Goal: Task Accomplishment & Management: Manage account settings

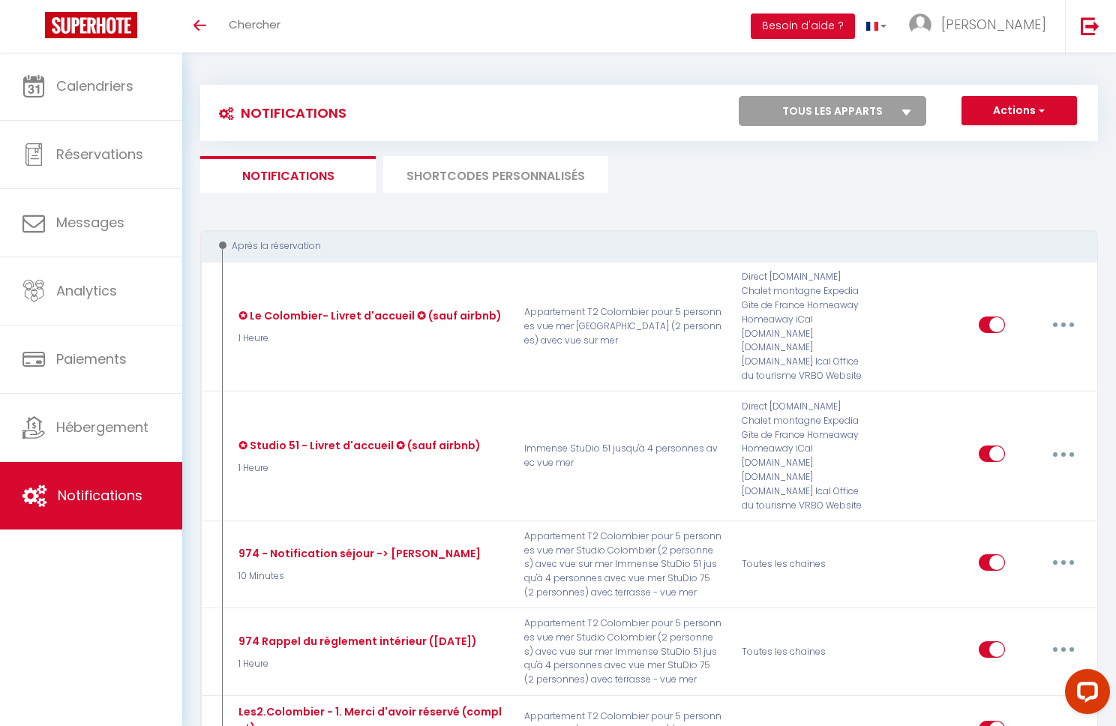
drag, startPoint x: 667, startPoint y: 115, endPoint x: 656, endPoint y: 146, distance: 32.7
click at [667, 115] on div "Actions Nouvelle Notification Exporter Importer Tous les apparts Immense StuDio…" at bounding box center [760, 113] width 671 height 34
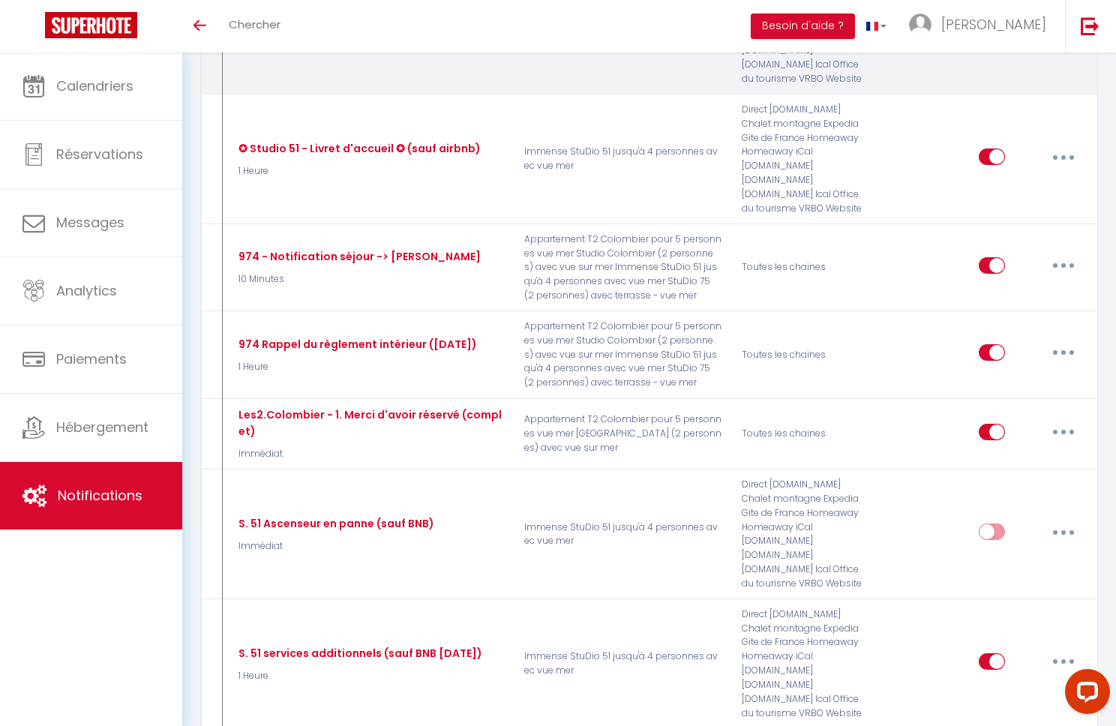
scroll to position [307, 0]
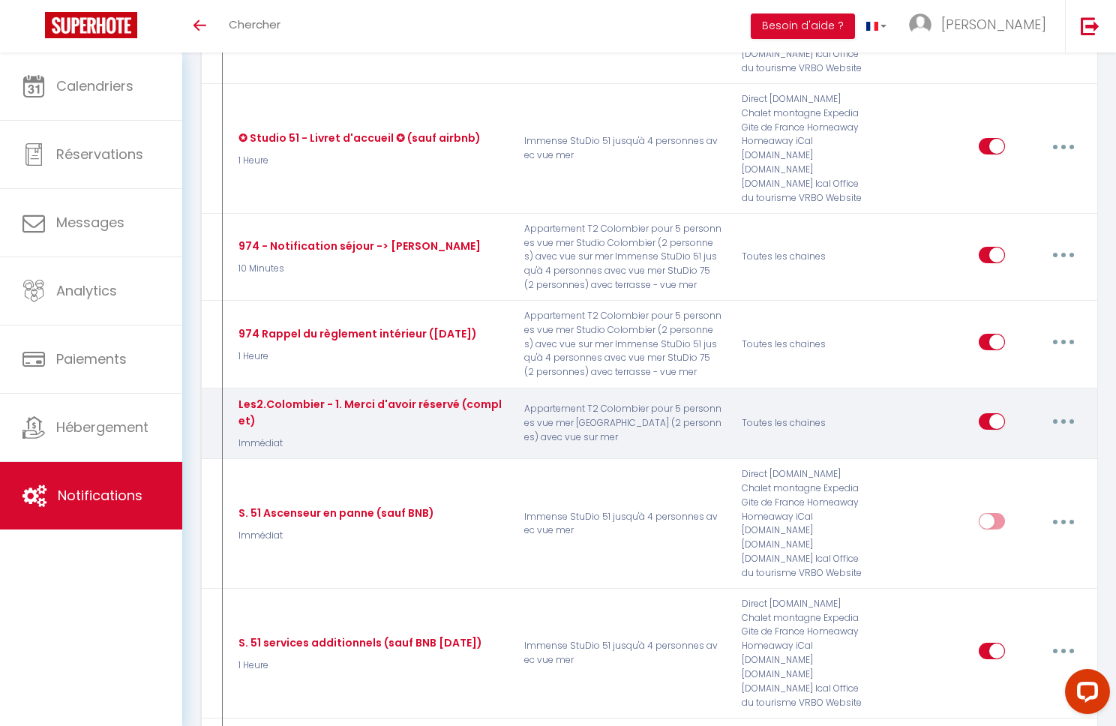
click at [1067, 409] on button "button" at bounding box center [1063, 421] width 42 height 24
click at [1023, 442] on link "Editer" at bounding box center [1024, 454] width 111 height 25
type input "Les2.Colombier - 1. Merci d'avoir réservé (complet)"
select select "Immédiat"
select select "if_booking_is_paid"
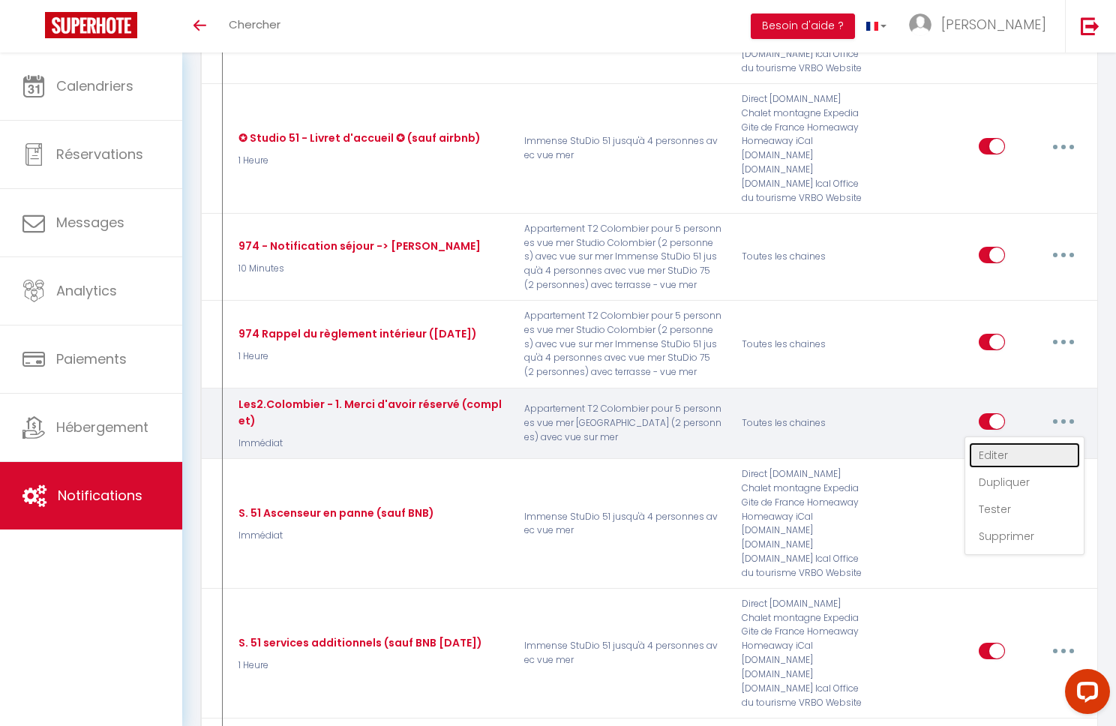
checkbox input "true"
checkbox input "false"
checkbox input "true"
radio input "true"
type input "Merci d'avoir réservé chez nous - [BOOKING:ID] - [GUEST:FIRST_NAME] [GUEST:LAST…"
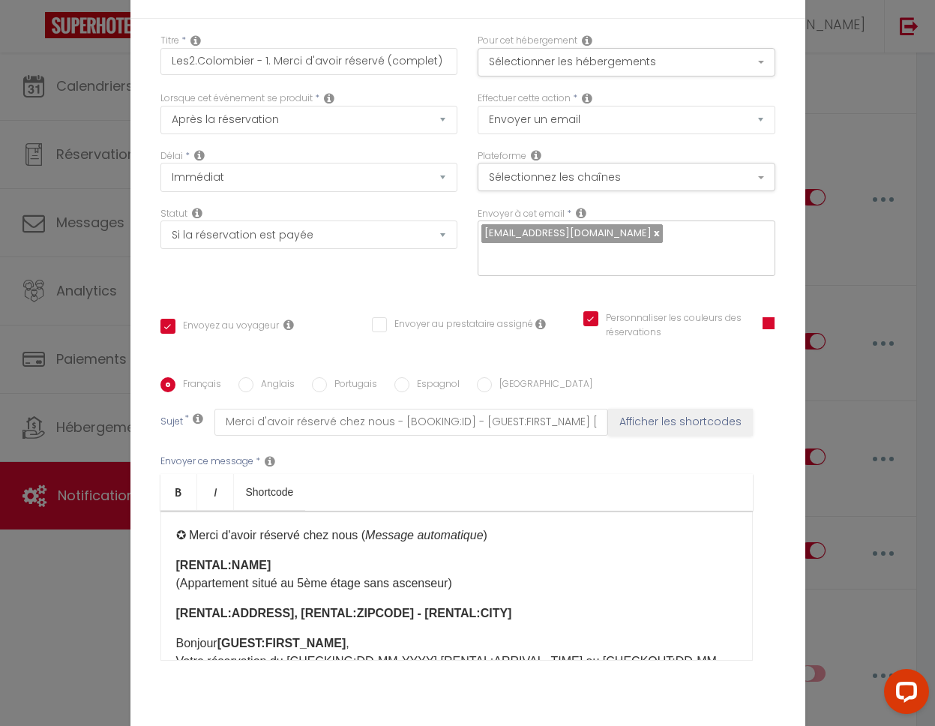
scroll to position [76, 0]
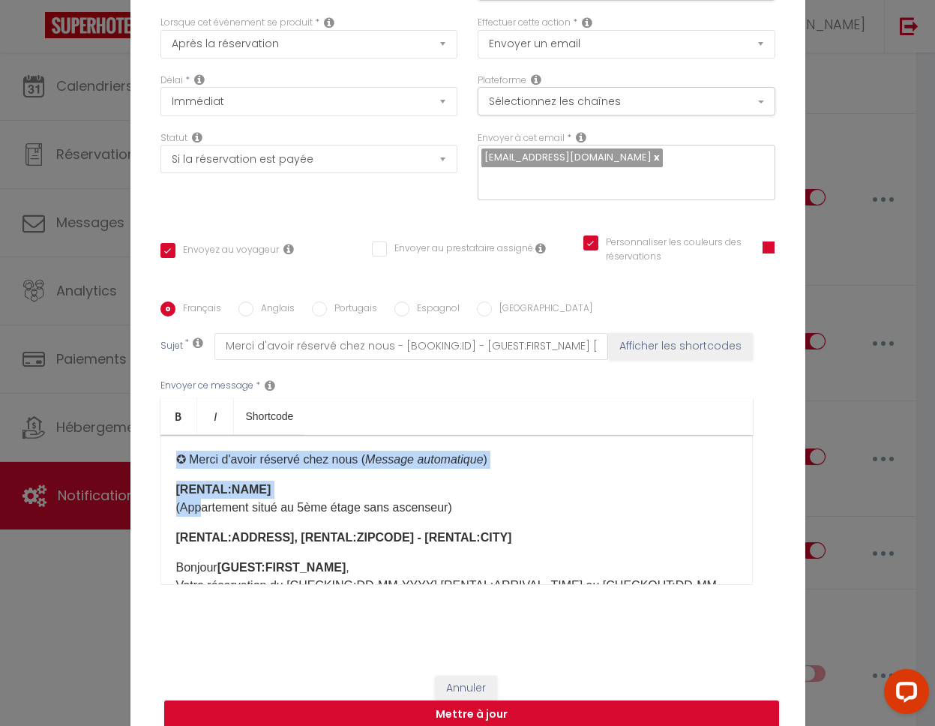
drag, startPoint x: 175, startPoint y: 450, endPoint x: 201, endPoint y: 495, distance: 52.1
click at [201, 495] on div "✪ Merci d'avoir réservé chez nous ( Message automatique ) [RENTAL:NAME] (Appart…" at bounding box center [456, 510] width 592 height 150
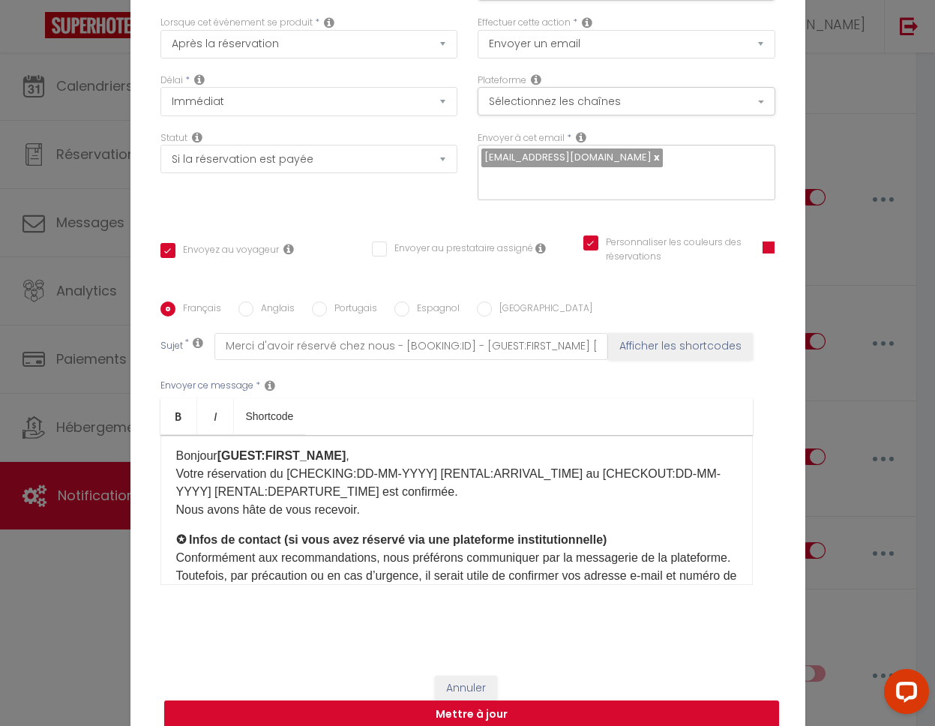
scroll to position [0, 0]
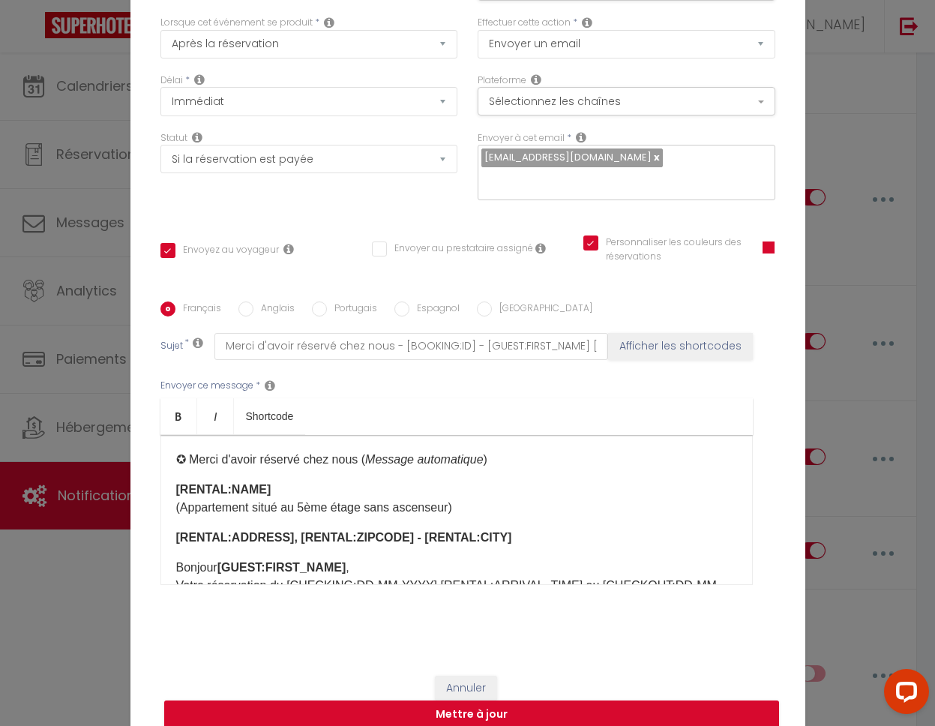
click at [626, 382] on div "Envoyer ce message * Bold Italic Shortcode Rich text editor ✪ Merci d'avoir rés…" at bounding box center [467, 482] width 615 height 244
click at [469, 676] on button "Annuler" at bounding box center [466, 688] width 62 height 25
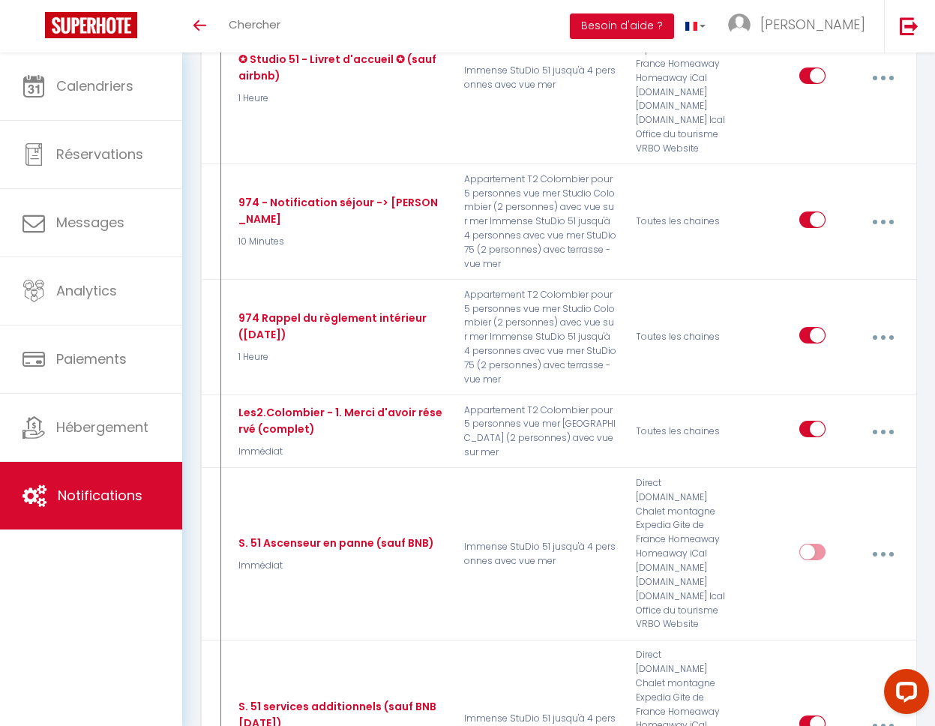
scroll to position [442, 0]
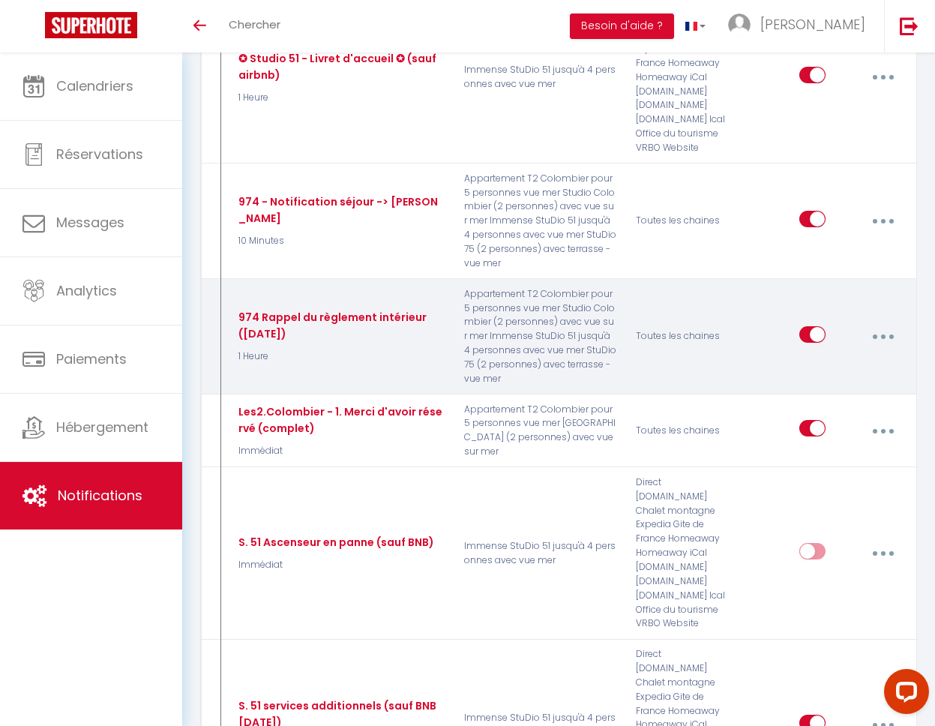
click at [883, 334] on icon "button" at bounding box center [883, 336] width 4 height 4
click at [846, 360] on link "Editer" at bounding box center [842, 372] width 111 height 25
type input "974 Rappel du règlement intérieur ([DATE])"
select select "1 Heure"
select select
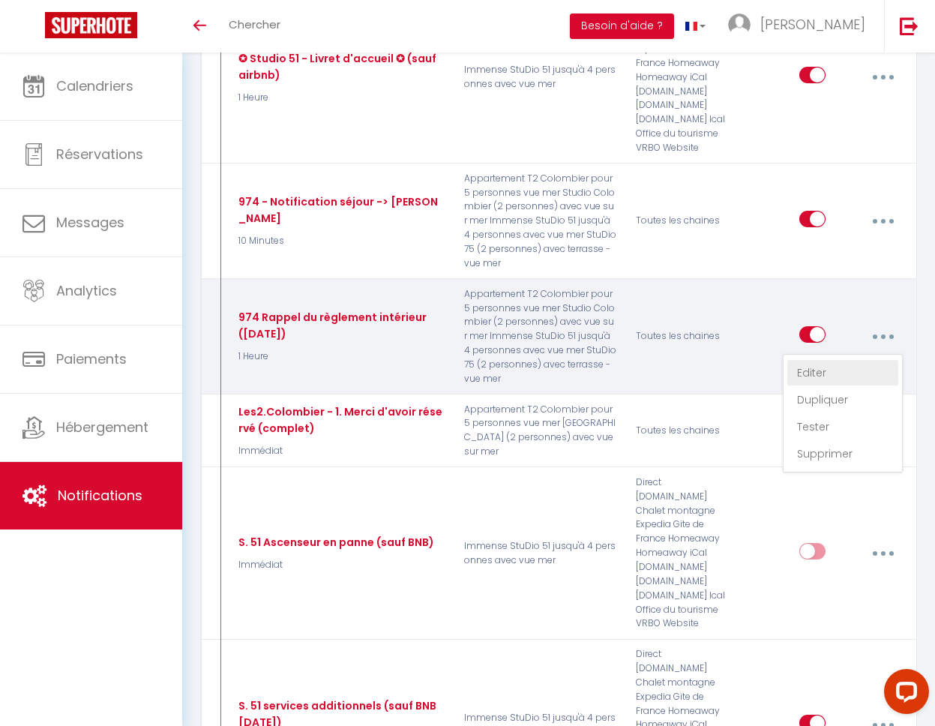
checkbox input "true"
checkbox input "false"
type input "Rappel du règlement intérieur ([RENTAL:NAME])"
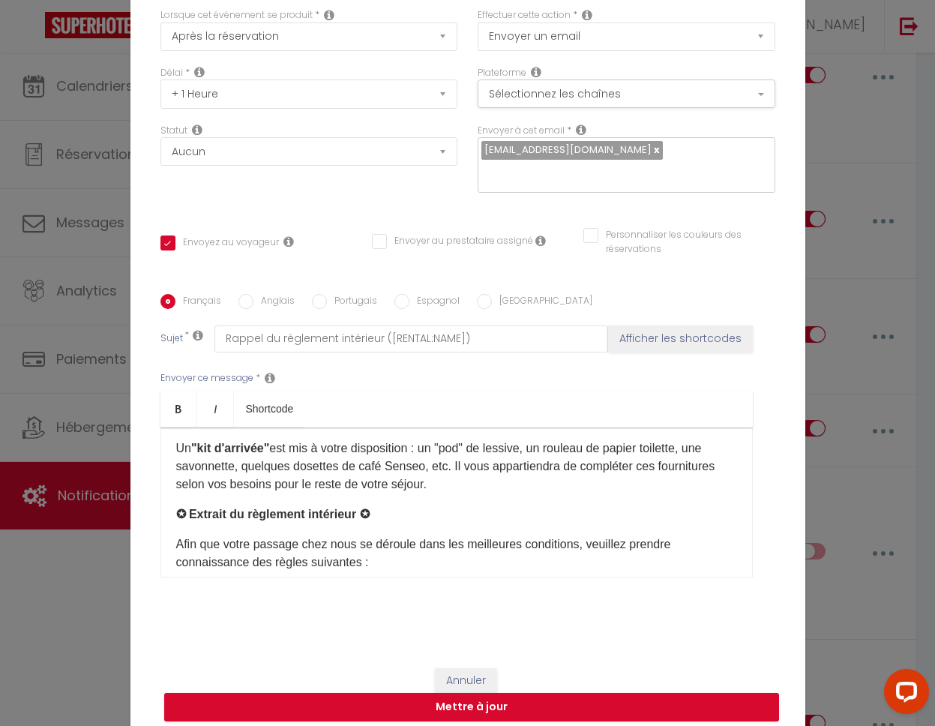
scroll to position [0, 0]
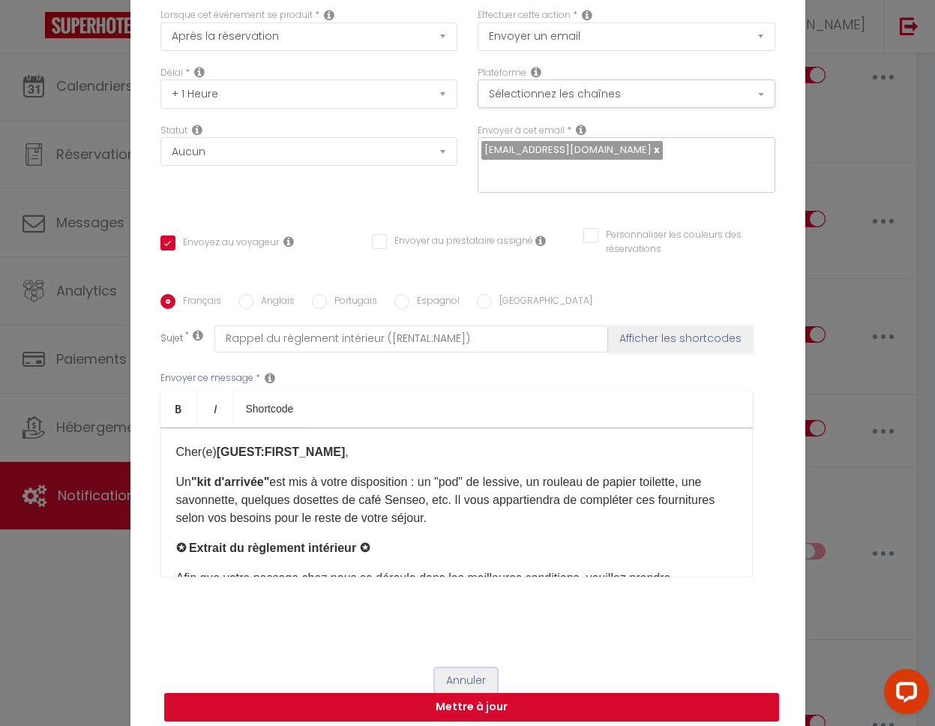
click at [473, 673] on button "Annuler" at bounding box center [466, 680] width 62 height 25
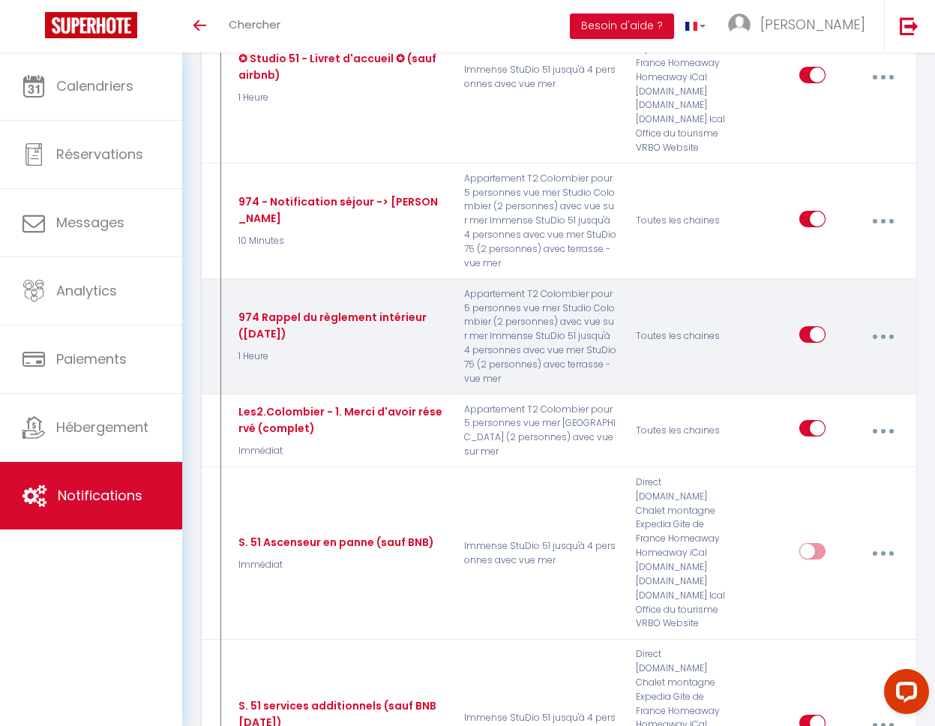
click at [880, 322] on button "button" at bounding box center [883, 336] width 40 height 28
click at [816, 360] on link "Editer" at bounding box center [842, 372] width 111 height 25
type input "974 Rappel du règlement intérieur ([DATE])"
checkbox input "true"
checkbox input "false"
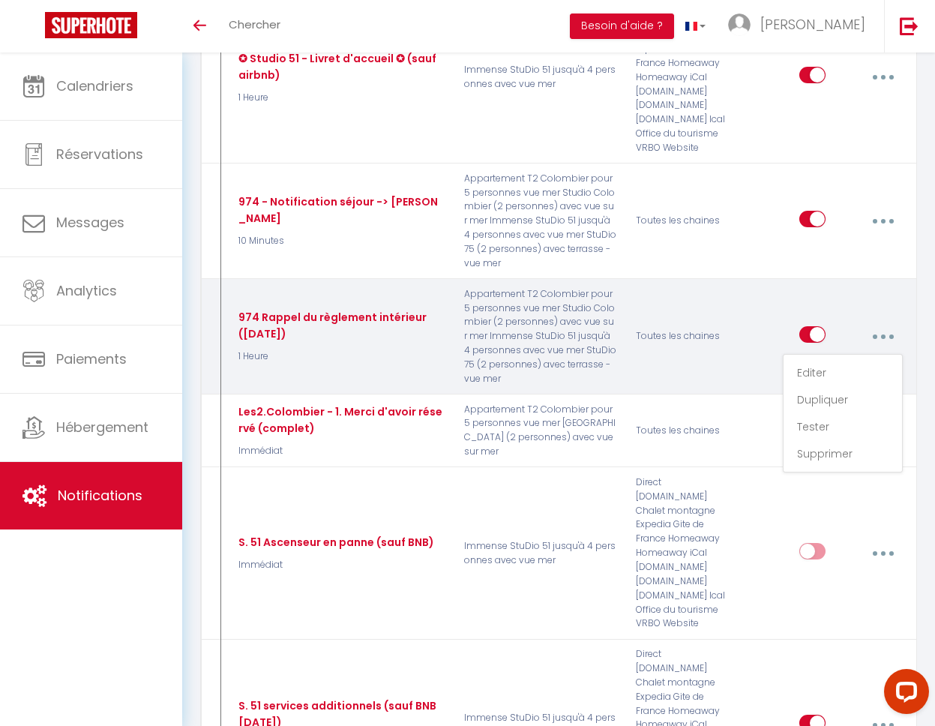
checkbox input "false"
type input "Rappel du règlement intérieur ([RENTAL:NAME])"
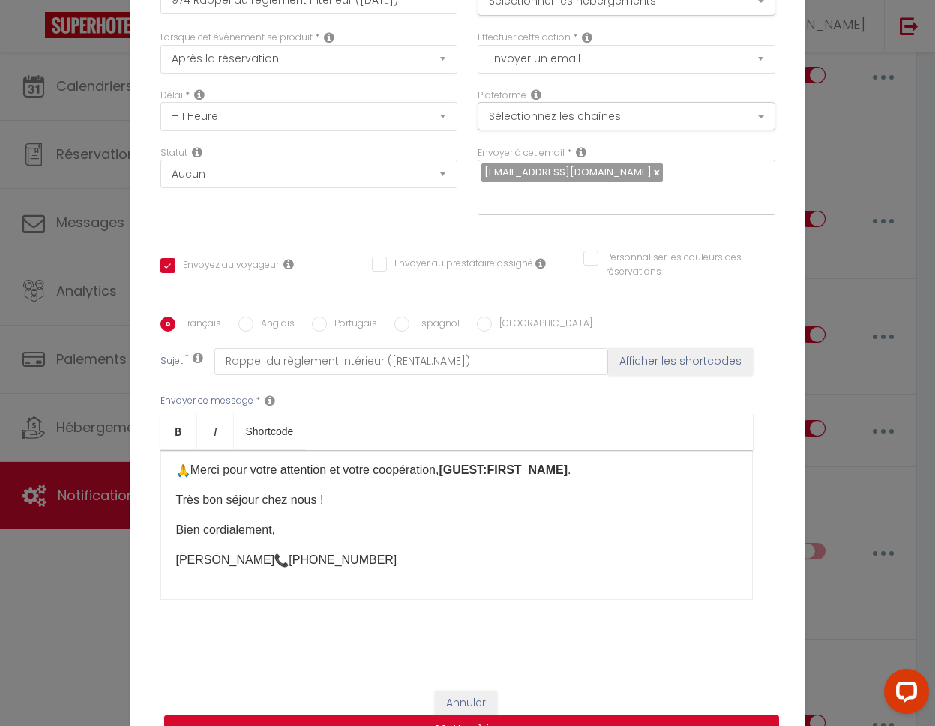
scroll to position [406, 0]
drag, startPoint x: 468, startPoint y: 695, endPoint x: 475, endPoint y: 686, distance: 11.2
click at [468, 695] on button "Annuler" at bounding box center [466, 703] width 62 height 25
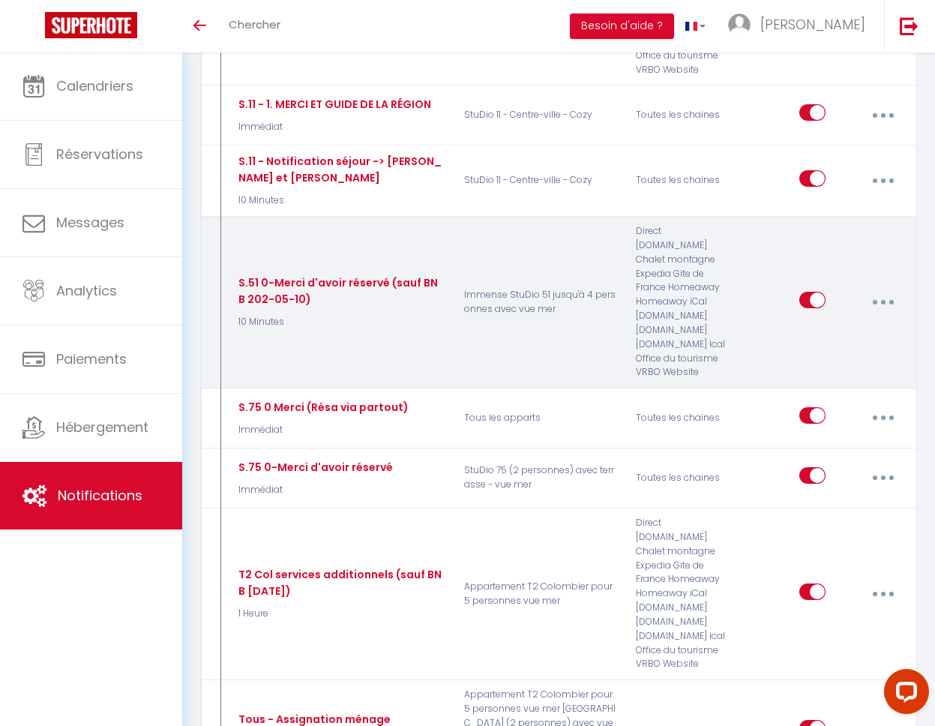
scroll to position [1686, 0]
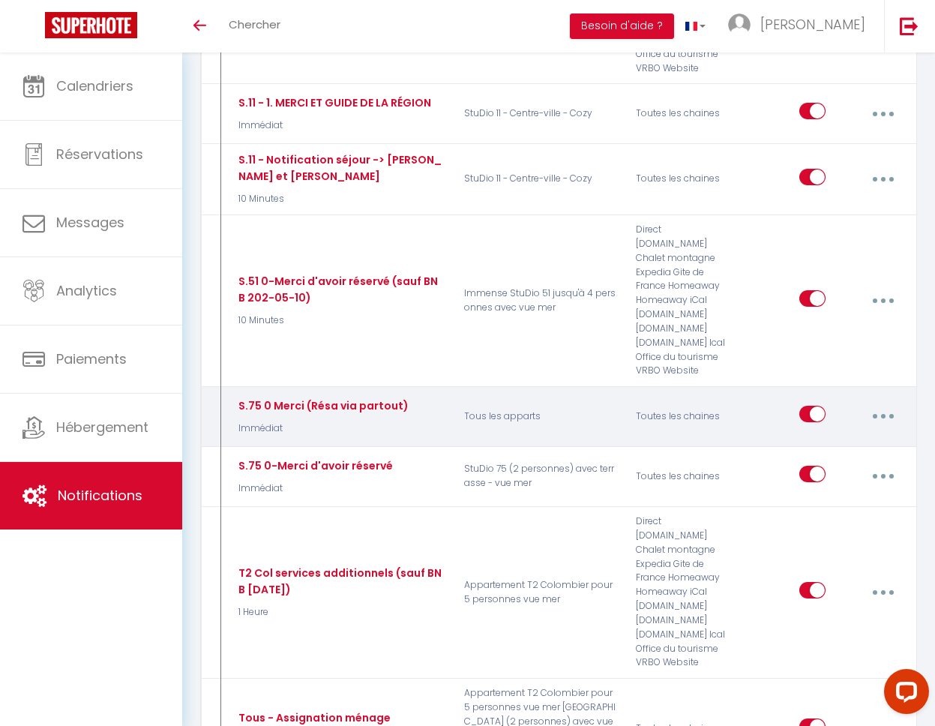
click at [880, 402] on button "button" at bounding box center [883, 416] width 40 height 28
click at [837, 440] on link "Editer" at bounding box center [842, 452] width 111 height 25
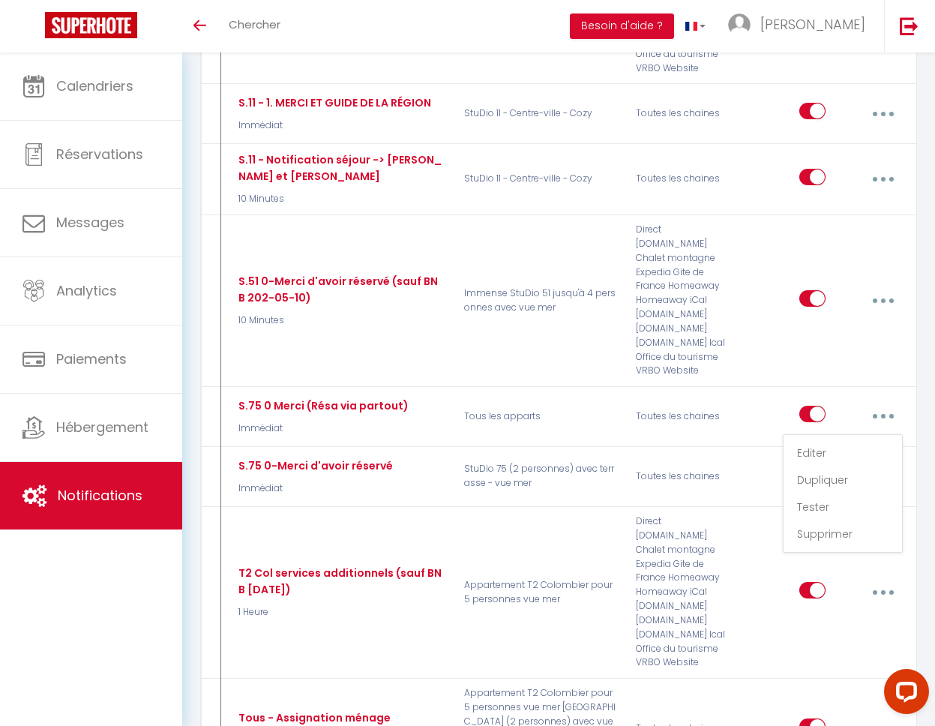
type input "S.75 0 Merci (Résa via partout)"
select select "Immédiat"
select select "if_booking_is_paid"
checkbox input "true"
checkbox input "false"
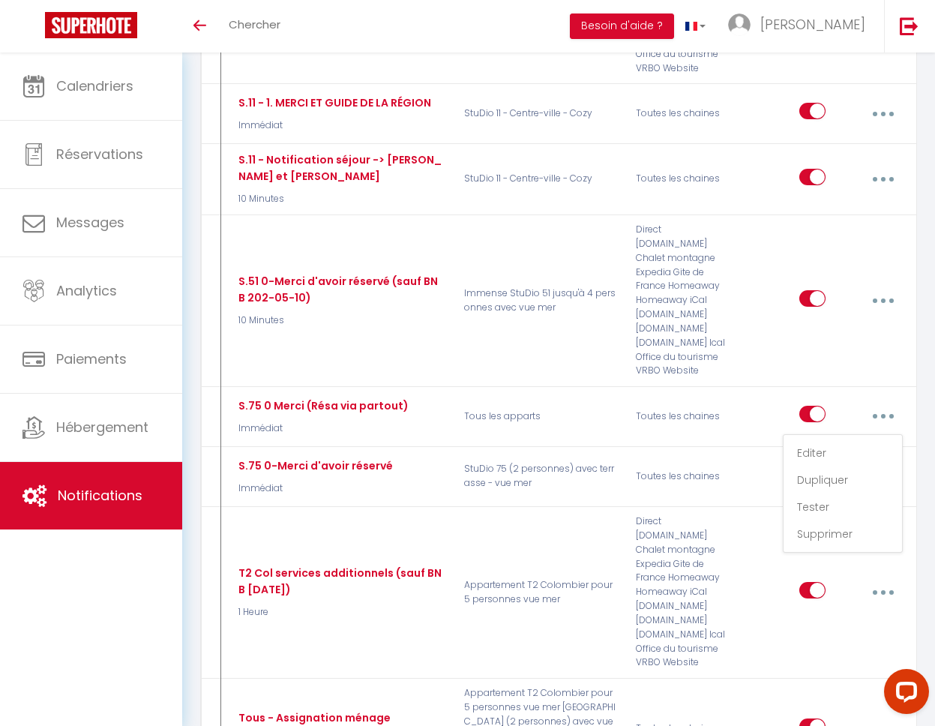
checkbox input "false"
type input "Merci d'avoir réservé chez nous - [BOOKING:ID] - [GUEST:FIRST_NAME] [GUEST:LAST…"
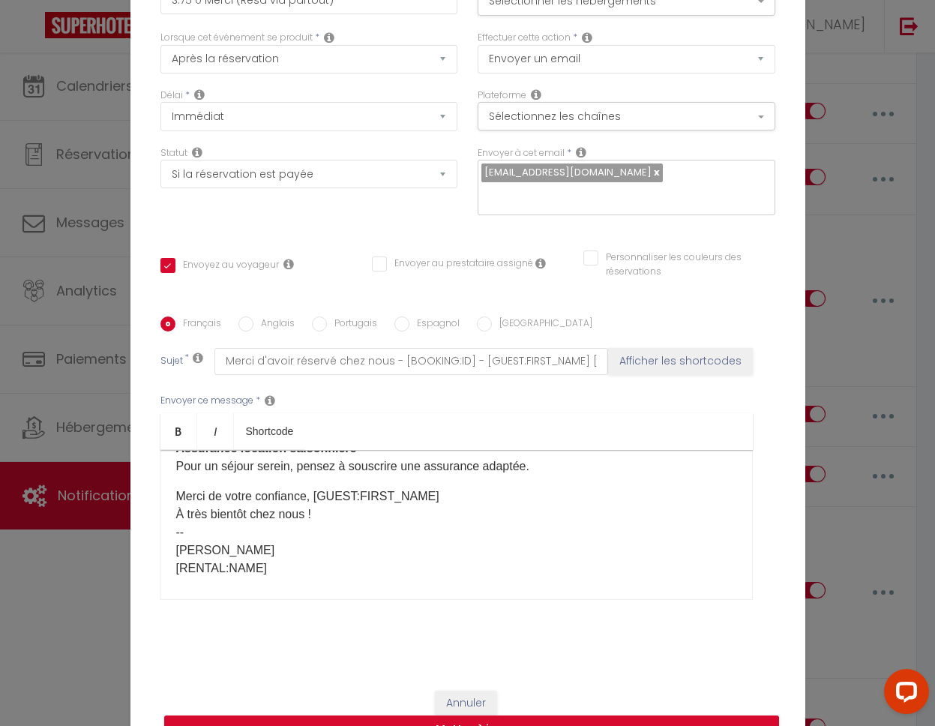
scroll to position [598, 0]
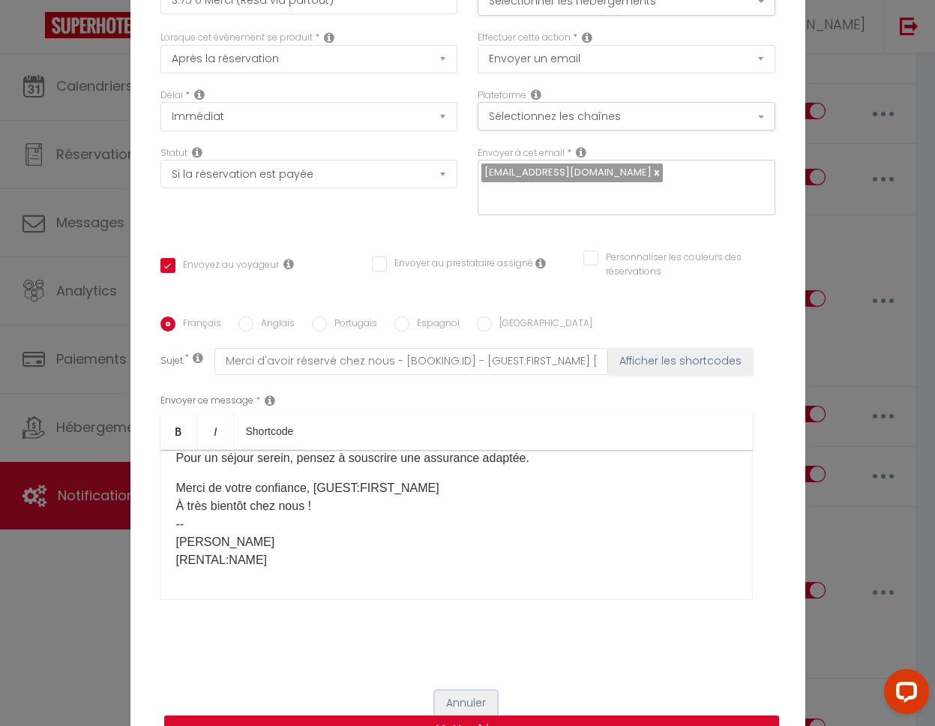
click at [459, 694] on button "Annuler" at bounding box center [466, 703] width 62 height 25
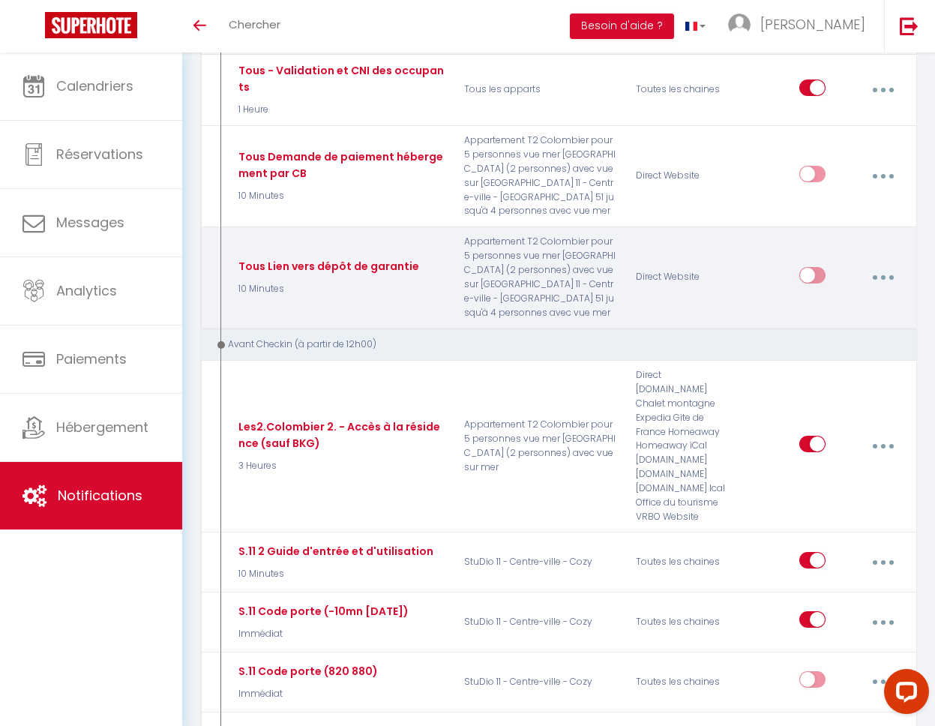
scroll to position [2516, 0]
